Goal: Information Seeking & Learning: Learn about a topic

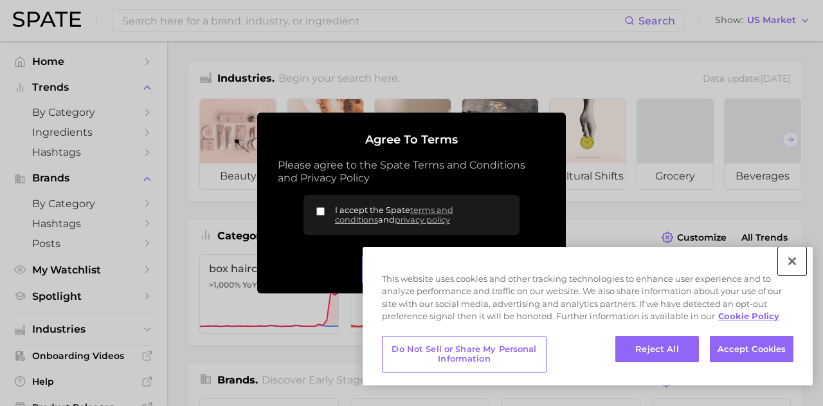
click at [793, 270] on button "Close" at bounding box center [792, 261] width 28 height 28
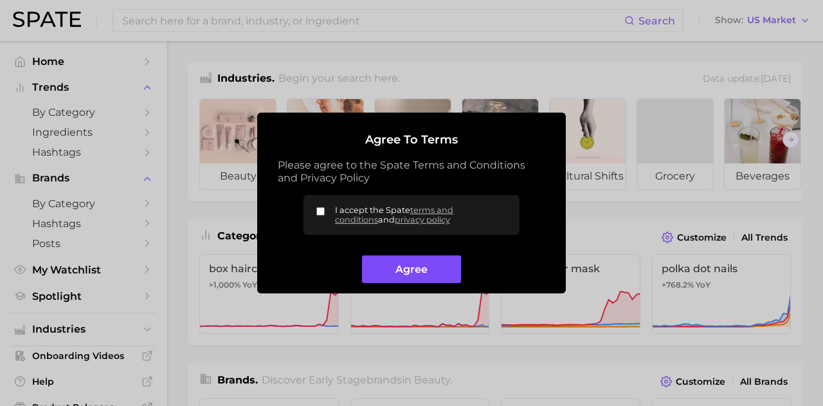
click at [413, 267] on button "Agree" at bounding box center [411, 269] width 98 height 28
click at [324, 210] on input "I accept the Spate terms and conditions and privacy policy" at bounding box center [320, 211] width 8 height 8
checkbox input "true"
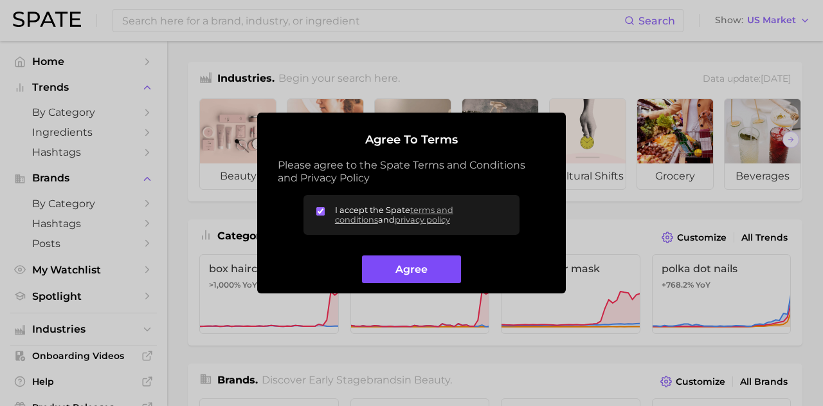
click at [408, 267] on button "Agree" at bounding box center [411, 269] width 98 height 28
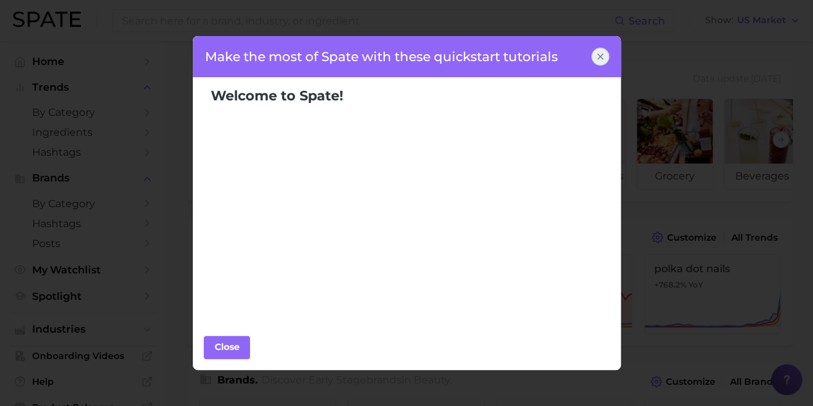
click at [599, 57] on icon at bounding box center [600, 56] width 10 height 10
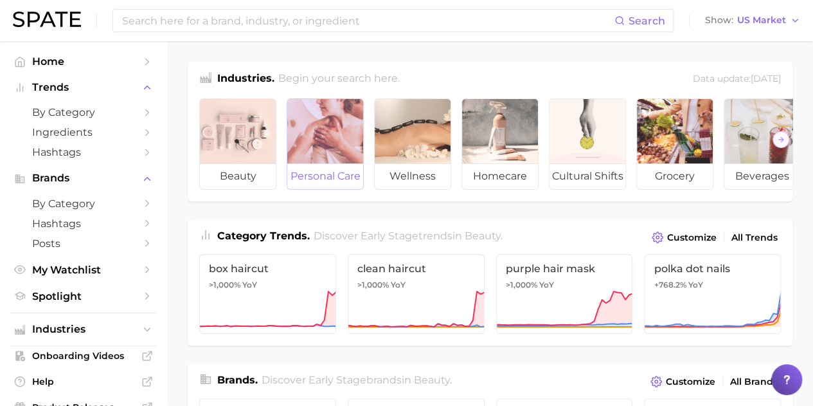
click at [336, 176] on span "personal care" at bounding box center [325, 176] width 76 height 26
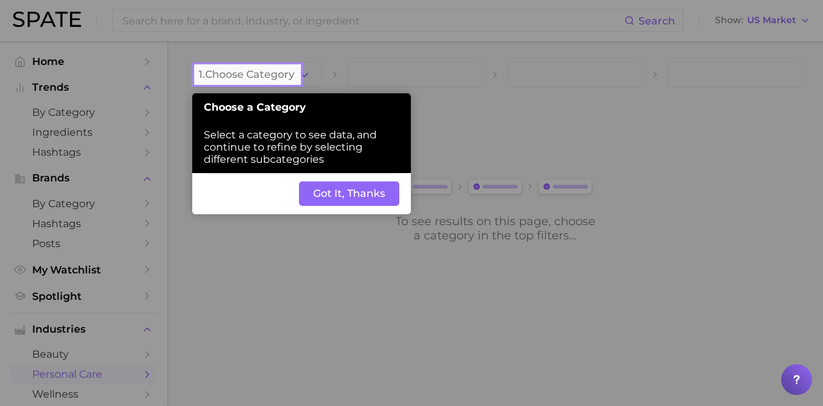
click at [352, 196] on button "Got It, Thanks" at bounding box center [349, 193] width 100 height 24
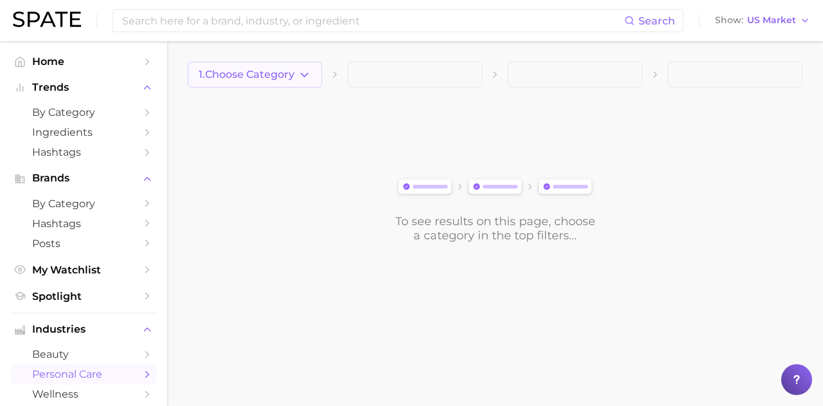
click at [262, 80] on button "1. Choose Category" at bounding box center [255, 75] width 134 height 26
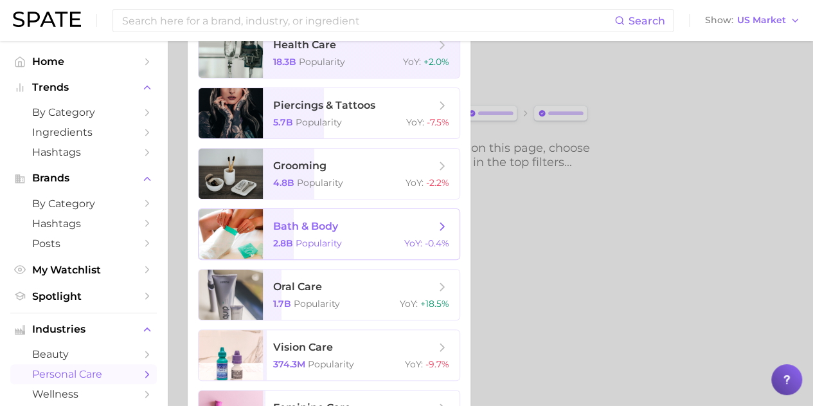
scroll to position [23, 0]
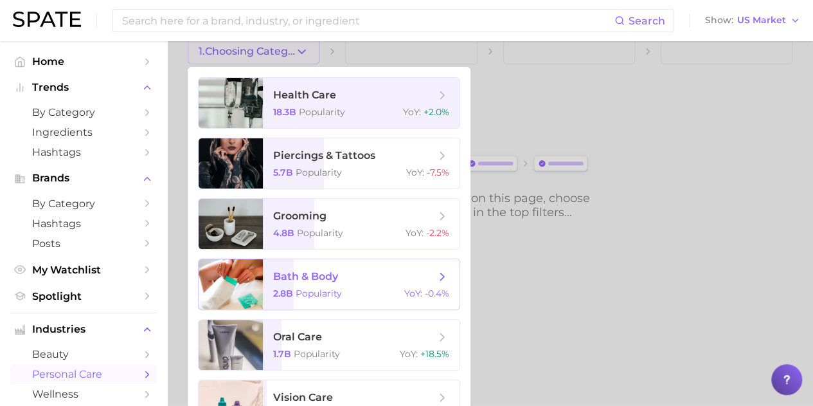
click at [321, 298] on span "Popularity" at bounding box center [319, 293] width 46 height 12
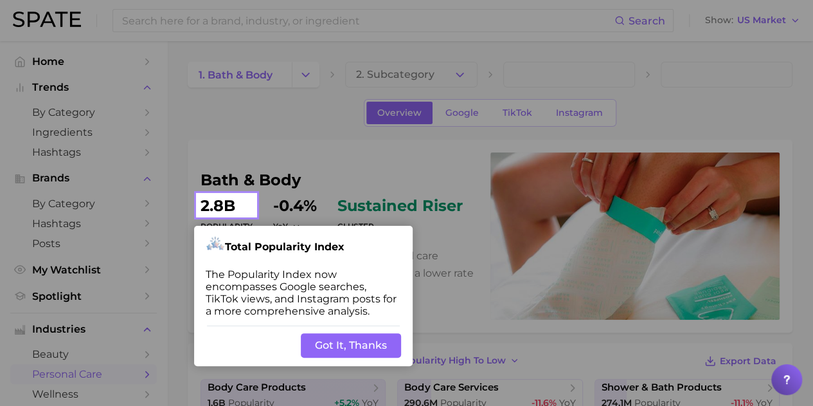
click at [368, 352] on button "Got It, Thanks" at bounding box center [351, 345] width 100 height 24
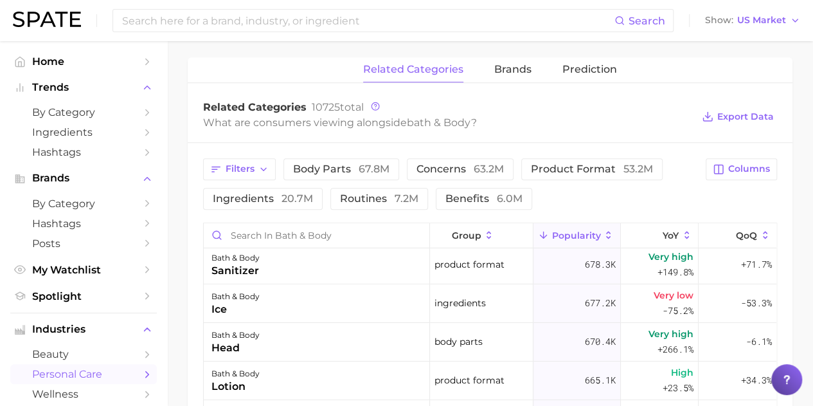
scroll to position [2256, 0]
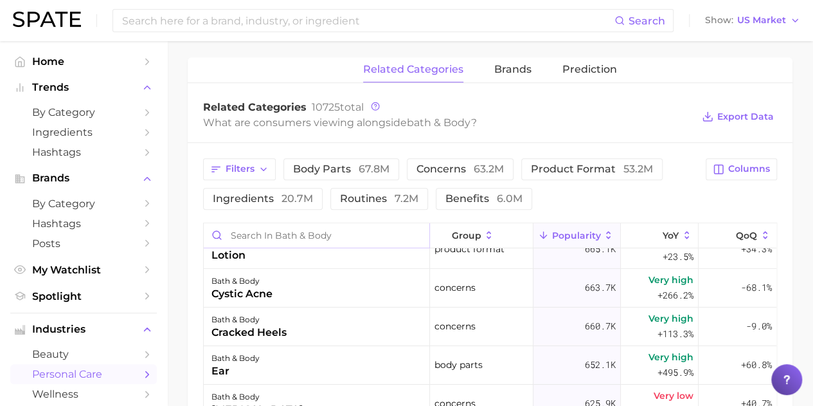
click at [309, 240] on input "Search in bath & body" at bounding box center [317, 235] width 226 height 24
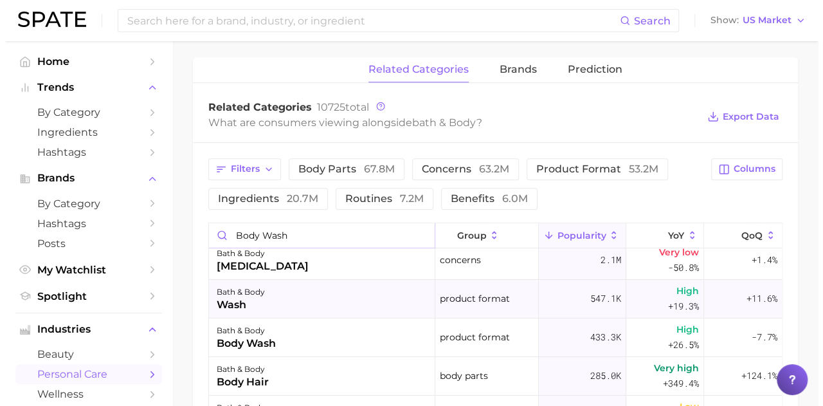
scroll to position [0, 0]
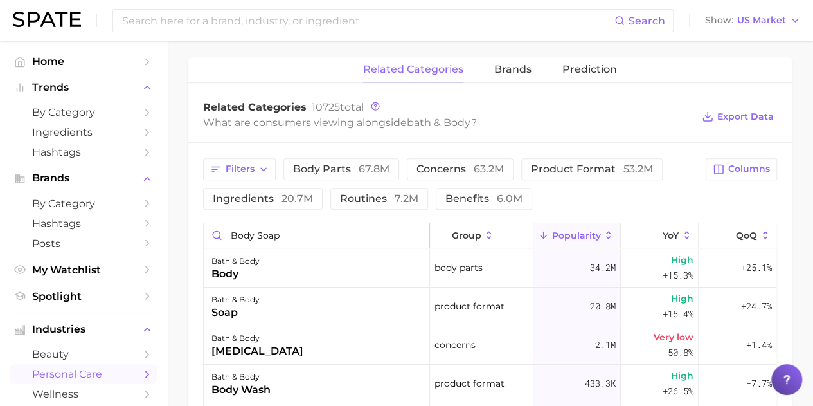
click at [293, 239] on input "body soap" at bounding box center [317, 235] width 226 height 24
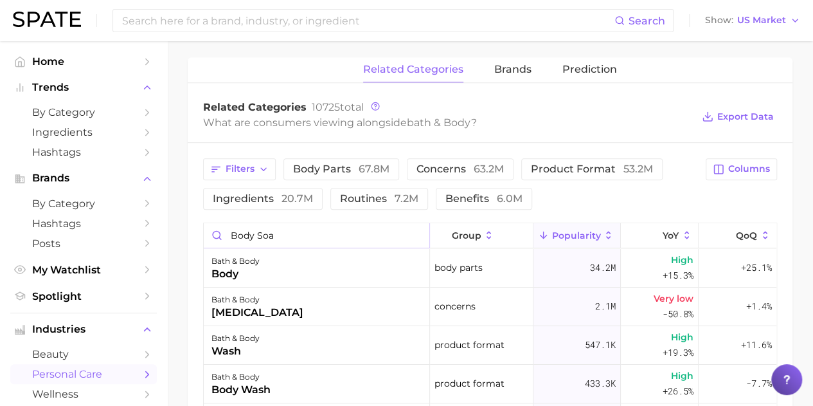
type input "body soap"
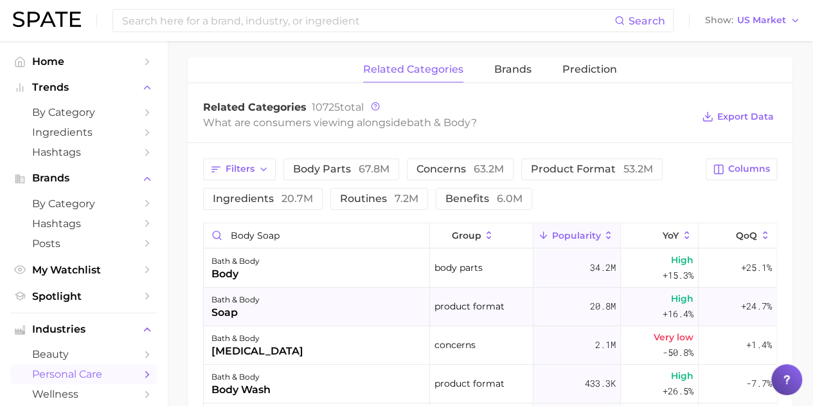
click at [326, 297] on div "bath & body soap" at bounding box center [317, 306] width 226 height 39
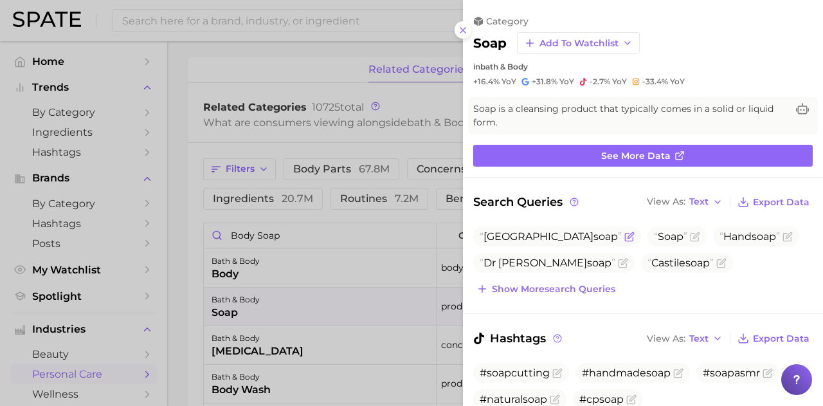
click at [522, 235] on span "Buff city soap" at bounding box center [551, 236] width 142 height 12
click at [525, 233] on span "Buff city soap" at bounding box center [551, 236] width 142 height 12
click at [514, 240] on span "Buff city soap" at bounding box center [551, 236] width 142 height 12
click at [628, 236] on icon "Flag as miscategorized or irrelevant" at bounding box center [631, 235] width 6 height 6
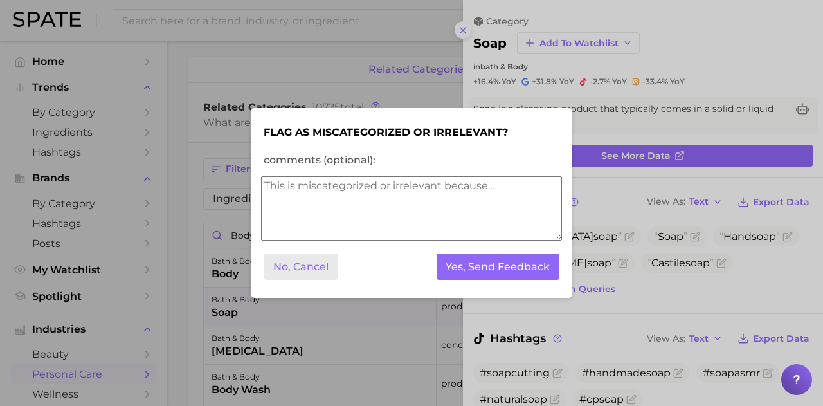
click at [300, 267] on button "No, Cancel" at bounding box center [301, 266] width 75 height 26
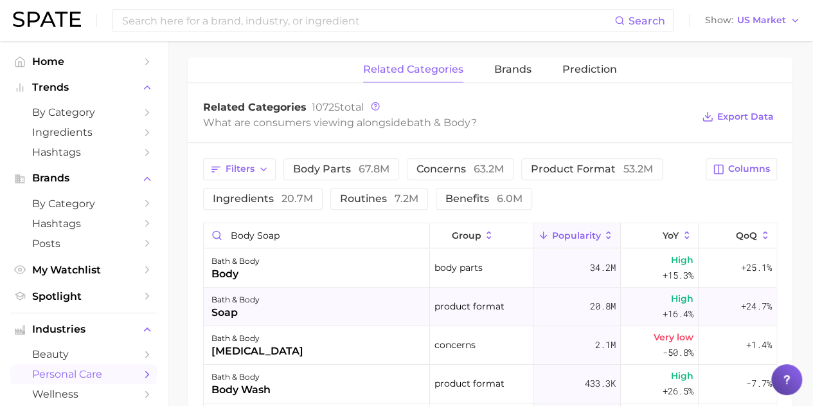
click at [226, 307] on div "soap" at bounding box center [236, 312] width 48 height 15
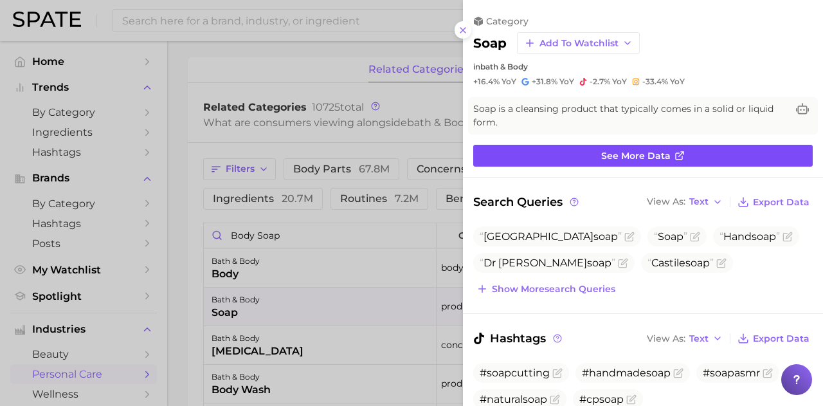
click at [676, 150] on icon at bounding box center [679, 155] width 10 height 10
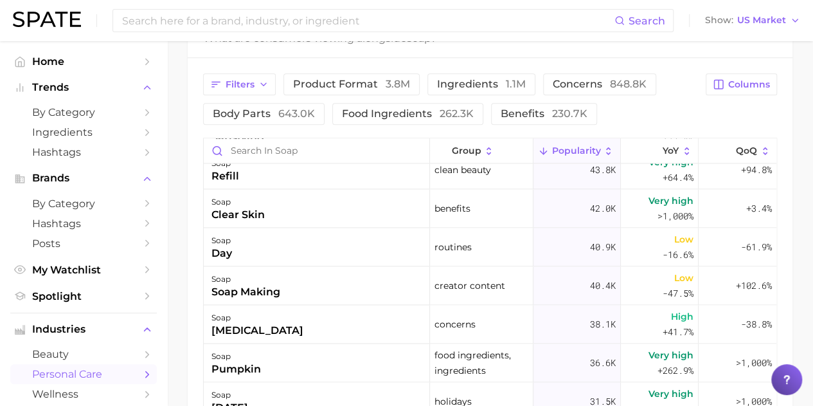
scroll to position [1056, 0]
